Goal: Task Accomplishment & Management: Use online tool/utility

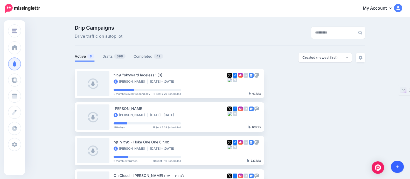
click at [392, 166] on link at bounding box center [397, 166] width 13 height 12
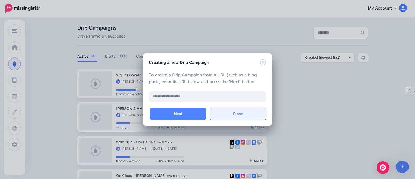
click at [222, 113] on button "Close" at bounding box center [238, 114] width 56 height 12
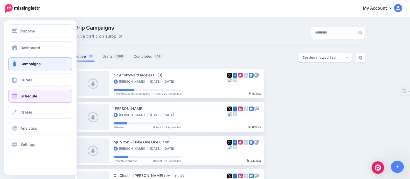
click at [37, 94] on link "Schedule" at bounding box center [40, 95] width 64 height 13
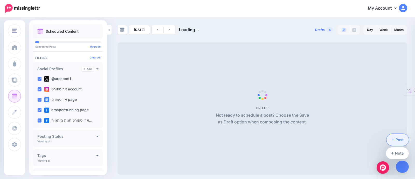
click at [394, 141] on link "Post" at bounding box center [397, 139] width 23 height 12
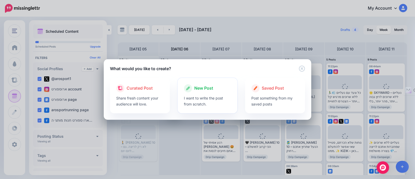
click at [209, 87] on span "New Post" at bounding box center [203, 88] width 19 height 7
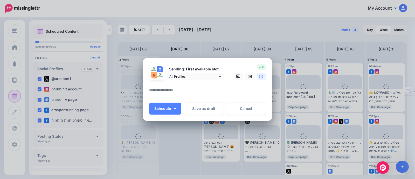
click at [183, 91] on textarea at bounding box center [208, 92] width 119 height 10
type textarea "*"
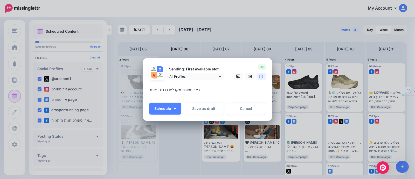
drag, startPoint x: 157, startPoint y: 89, endPoint x: 148, endPoint y: 89, distance: 9.1
click at [148, 89] on div "Loading Sending: First available slot All Profiles @arosport1" at bounding box center [207, 89] width 129 height 62
paste textarea "***"
click at [251, 75] on icon at bounding box center [250, 76] width 4 height 4
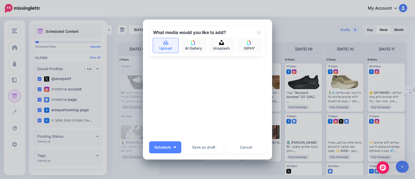
click at [156, 42] on link "Upload" at bounding box center [165, 45] width 25 height 15
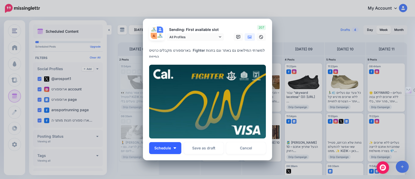
click at [173, 147] on img "button" at bounding box center [174, 148] width 3 height 2
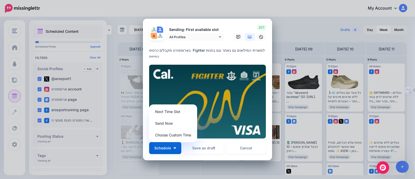
click at [216, 53] on textarea "**********" at bounding box center [208, 52] width 119 height 10
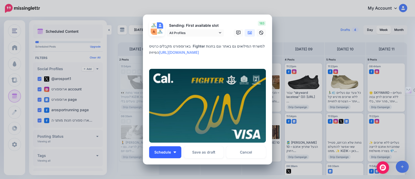
type textarea "**********"
click at [158, 154] on button "Schedule" at bounding box center [165, 152] width 32 height 12
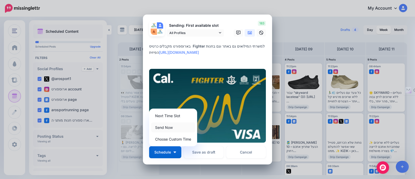
click at [165, 128] on link "Send Now" at bounding box center [173, 127] width 44 height 10
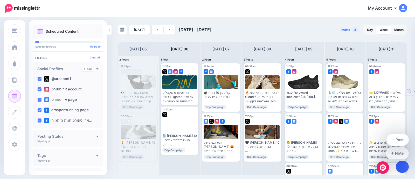
click at [400, 164] on link at bounding box center [401, 166] width 13 height 12
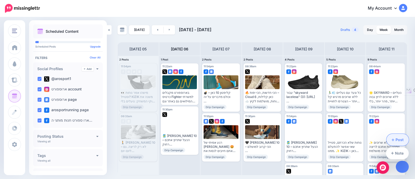
click at [397, 140] on link "Post" at bounding box center [397, 139] width 23 height 12
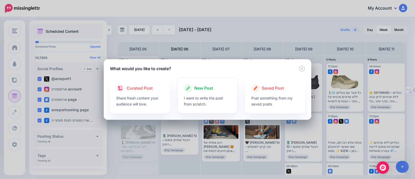
click at [199, 90] on span "New Post" at bounding box center [203, 88] width 19 height 7
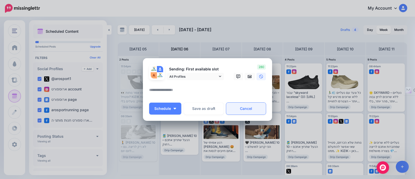
click at [256, 110] on link "Cancel" at bounding box center [246, 108] width 40 height 12
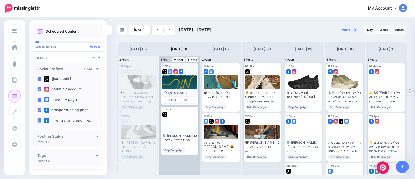
click at [190, 71] on div at bounding box center [179, 70] width 35 height 5
click at [181, 71] on img at bounding box center [181, 71] width 5 height 5
click at [182, 81] on div at bounding box center [179, 82] width 35 height 14
click at [191, 101] on button "button" at bounding box center [193, 99] width 7 height 7
click at [179, 59] on span "Post" at bounding box center [178, 59] width 9 height 3
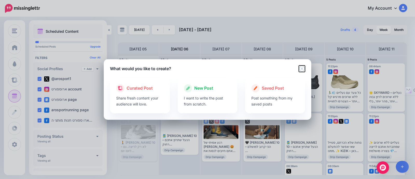
click at [301, 70] on icon "Close" at bounding box center [302, 68] width 6 height 6
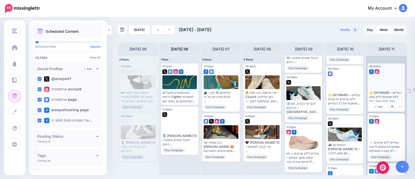
scroll to position [162, 0]
